Goal: Check status

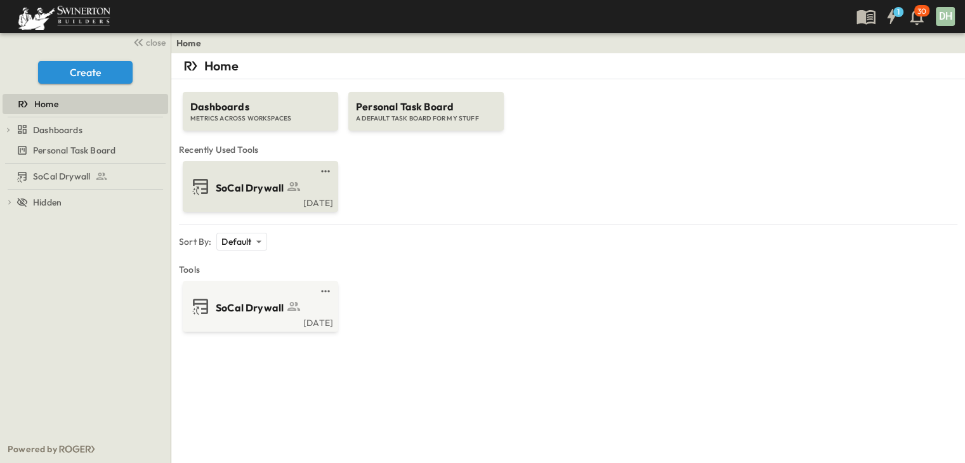
click at [274, 194] on span "SoCal Drywall" at bounding box center [250, 188] width 68 height 15
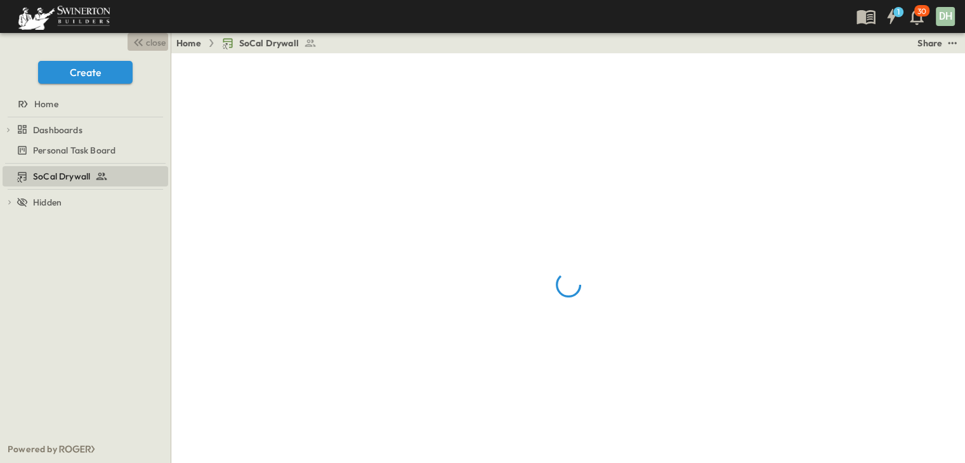
click at [147, 43] on span "close" at bounding box center [156, 42] width 20 height 13
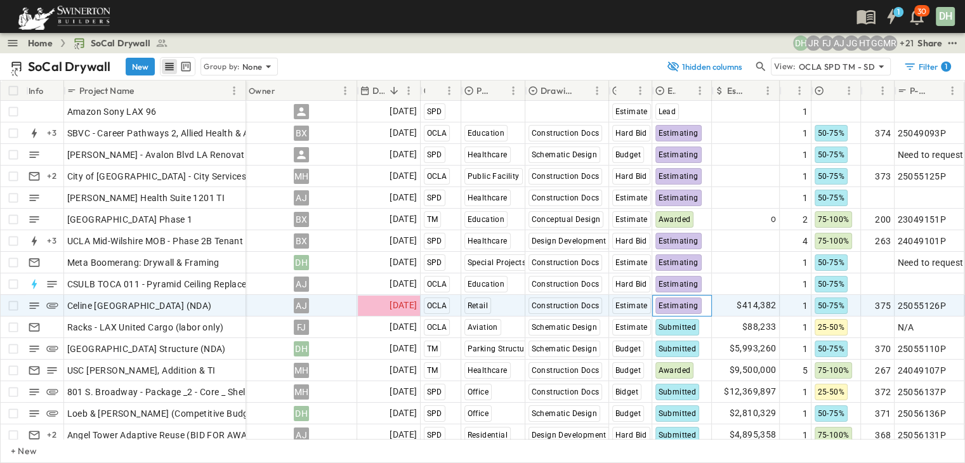
click at [685, 310] on div "Estimating" at bounding box center [679, 306] width 46 height 17
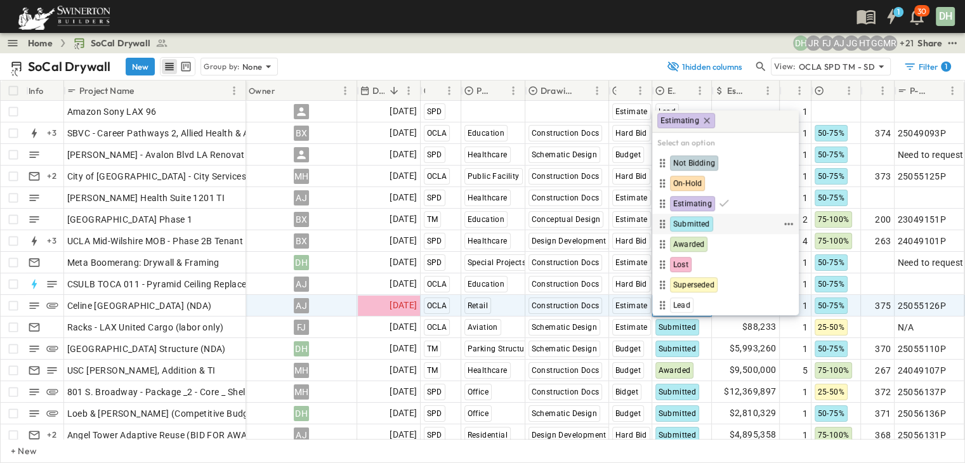
click at [697, 220] on span "Submitted" at bounding box center [691, 224] width 37 height 10
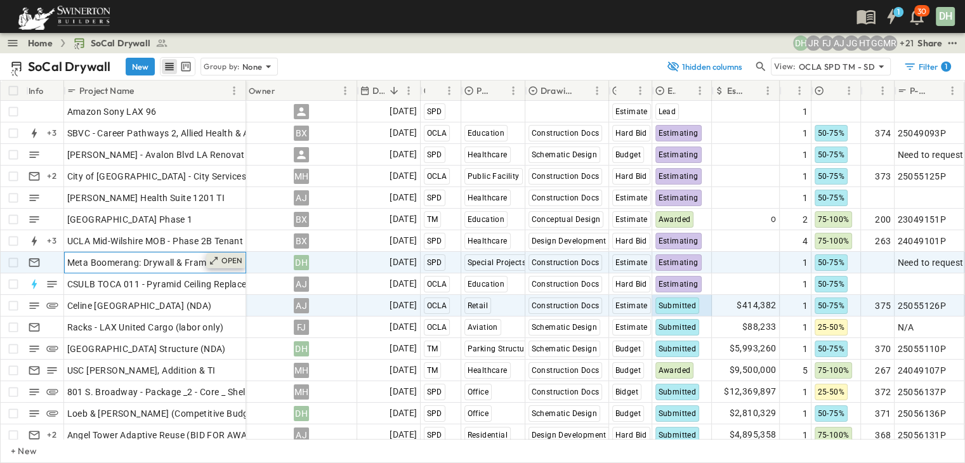
click at [220, 262] on div "OPEN" at bounding box center [225, 260] width 39 height 15
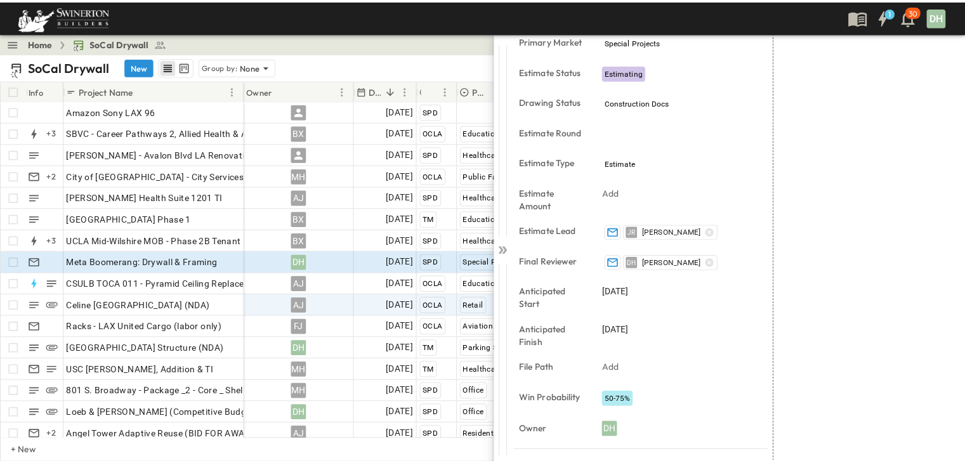
scroll to position [322, 0]
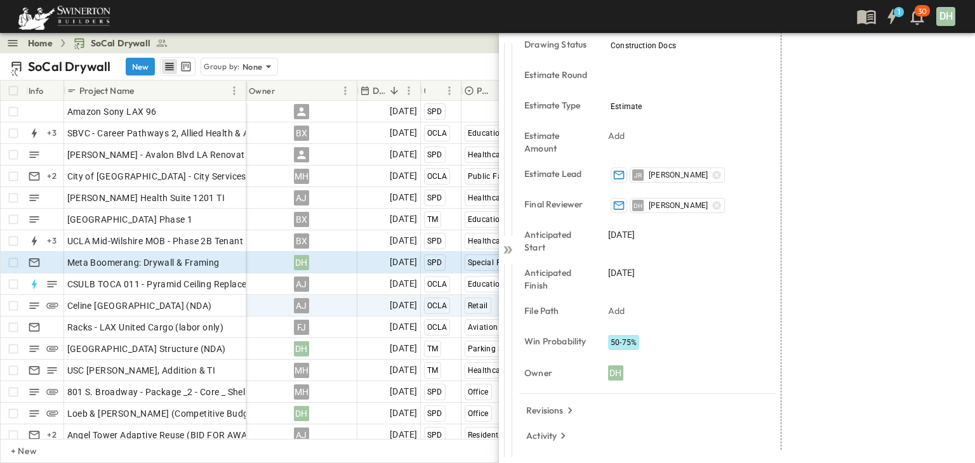
click at [924, 72] on div "LINKED EMAILS Bid Invite: Meta Boomerang Project ( [DATE] ) ATTACHMENTS No link…" at bounding box center [872, 130] width 183 height 640
click at [513, 252] on icon at bounding box center [507, 250] width 13 height 13
